Goal: Navigation & Orientation: Find specific page/section

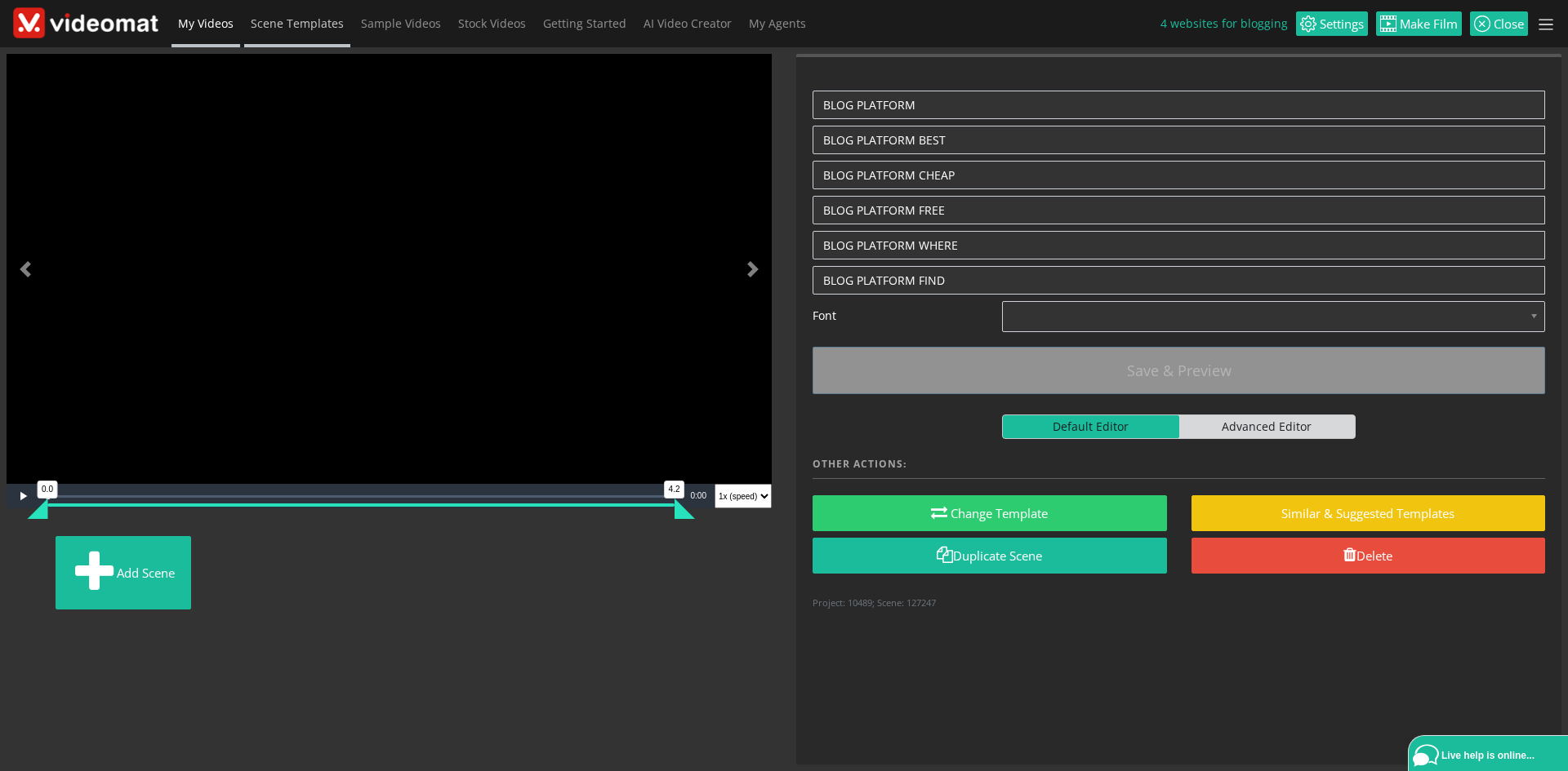
click at [276, 26] on span "Scene Templates" at bounding box center [296, 23] width 93 height 16
click at [405, 28] on span "Sample Videos" at bounding box center [400, 23] width 80 height 16
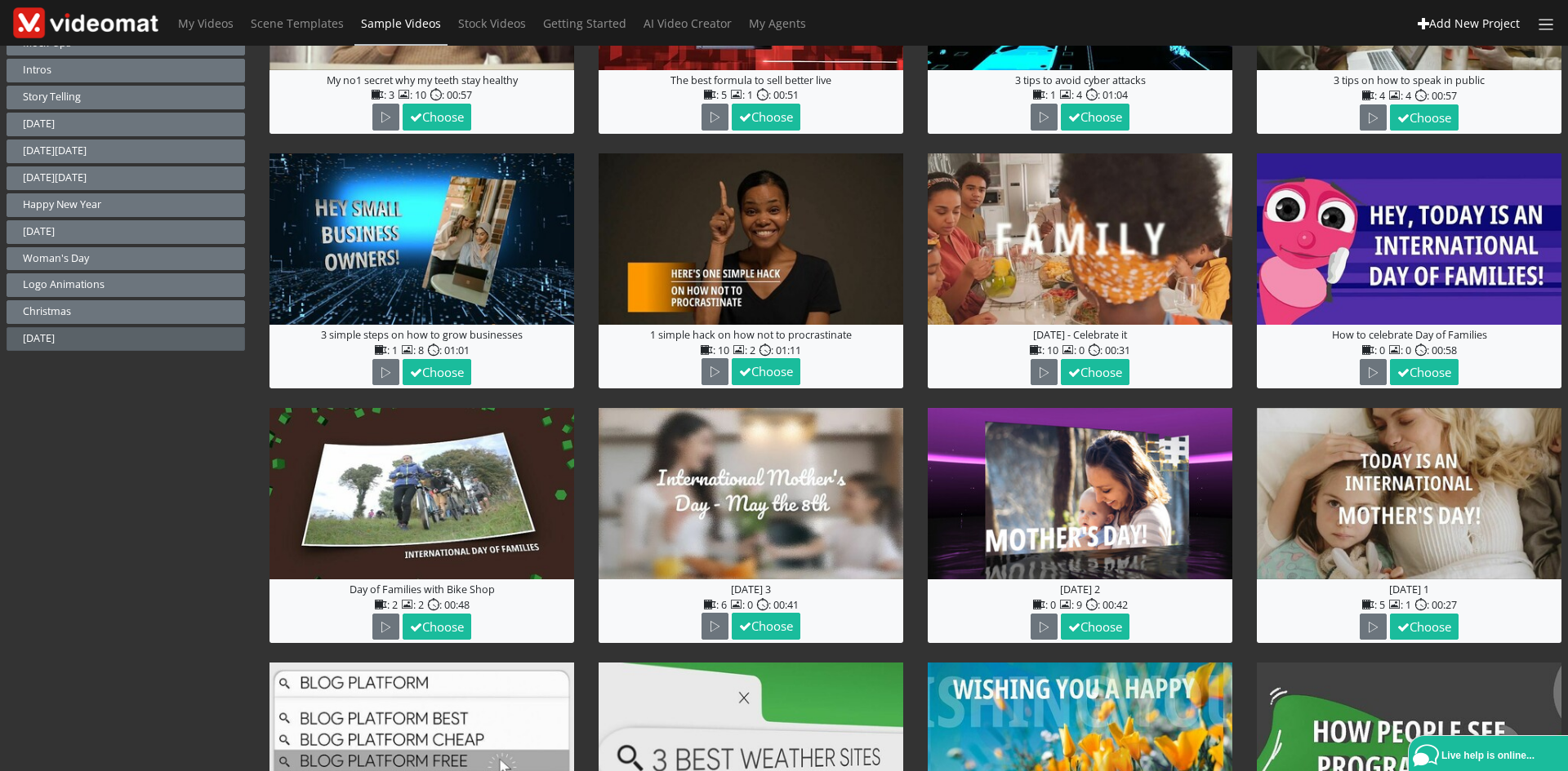
scroll to position [326, 0]
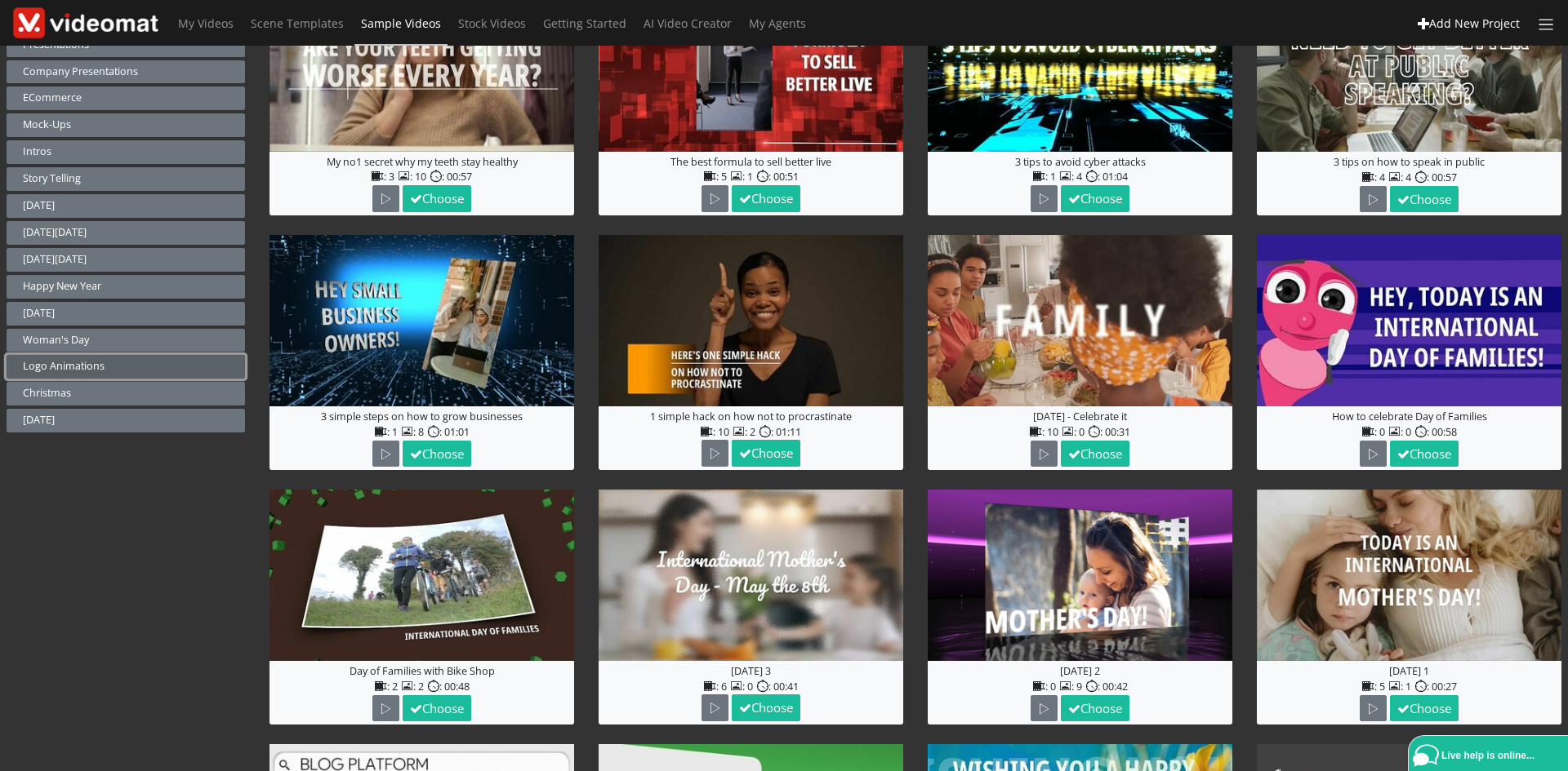
click at [95, 361] on button "Logo animations" at bounding box center [126, 366] width 238 height 23
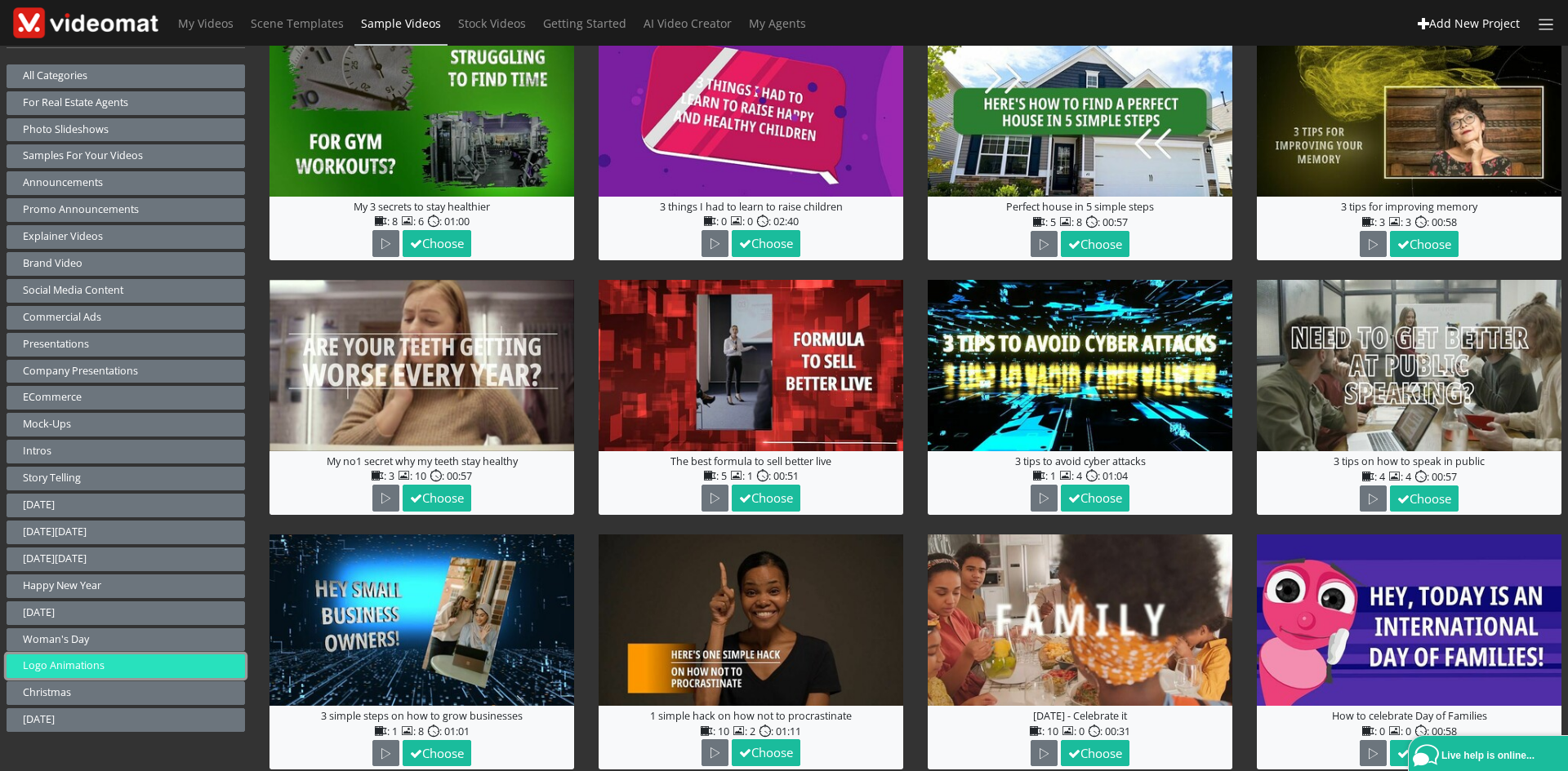
scroll to position [0, 0]
